Goal: Information Seeking & Learning: Understand process/instructions

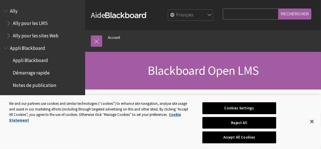
click at [207, 17] on select "English عربية Català Cymraeg Deutsch Español Suomi Français עברית Italiano 日本語 …" at bounding box center [190, 15] width 45 height 11
select select "/Blackboard_Open_LMS"
click at [168, 10] on select "English عربية Català Cymraeg Deutsch Español Suomi Français עברית Italiano 日本語 …" at bounding box center [190, 15] width 45 height 11
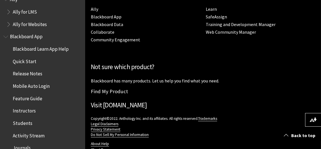
scroll to position [28, 0]
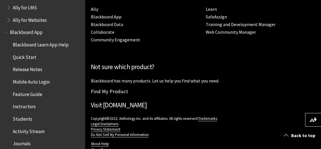
click at [21, 122] on span "Students" at bounding box center [43, 119] width 75 height 10
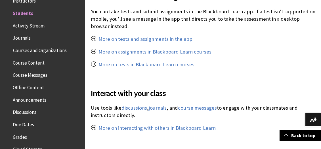
scroll to position [454, 0]
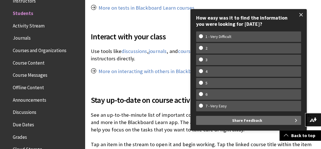
click at [300, 14] on span at bounding box center [301, 15] width 12 height 12
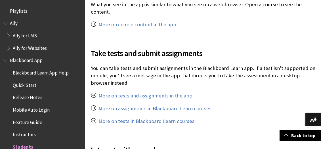
scroll to position [369, 0]
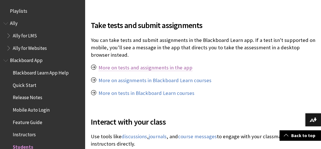
click at [155, 68] on link "More on tests and assignments in the app" at bounding box center [145, 67] width 94 height 7
